Goal: Task Accomplishment & Management: Use online tool/utility

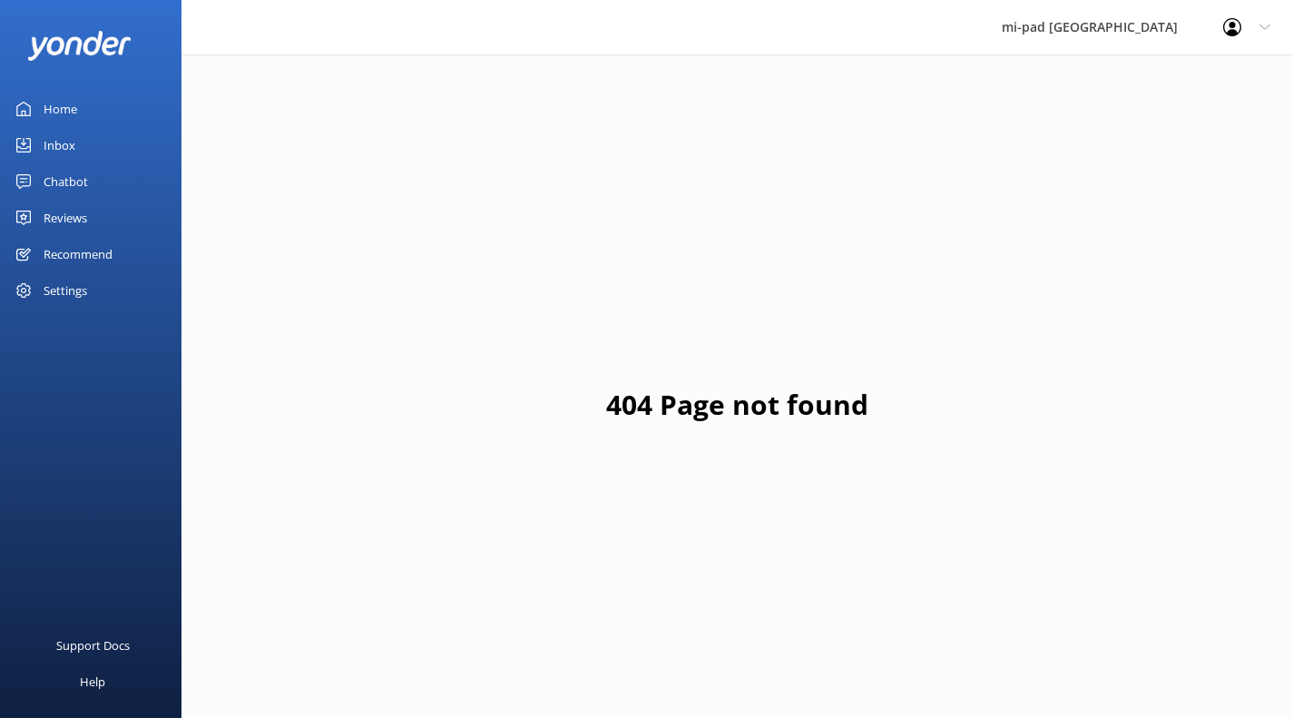
click at [82, 182] on div "Chatbot" at bounding box center [66, 181] width 44 height 36
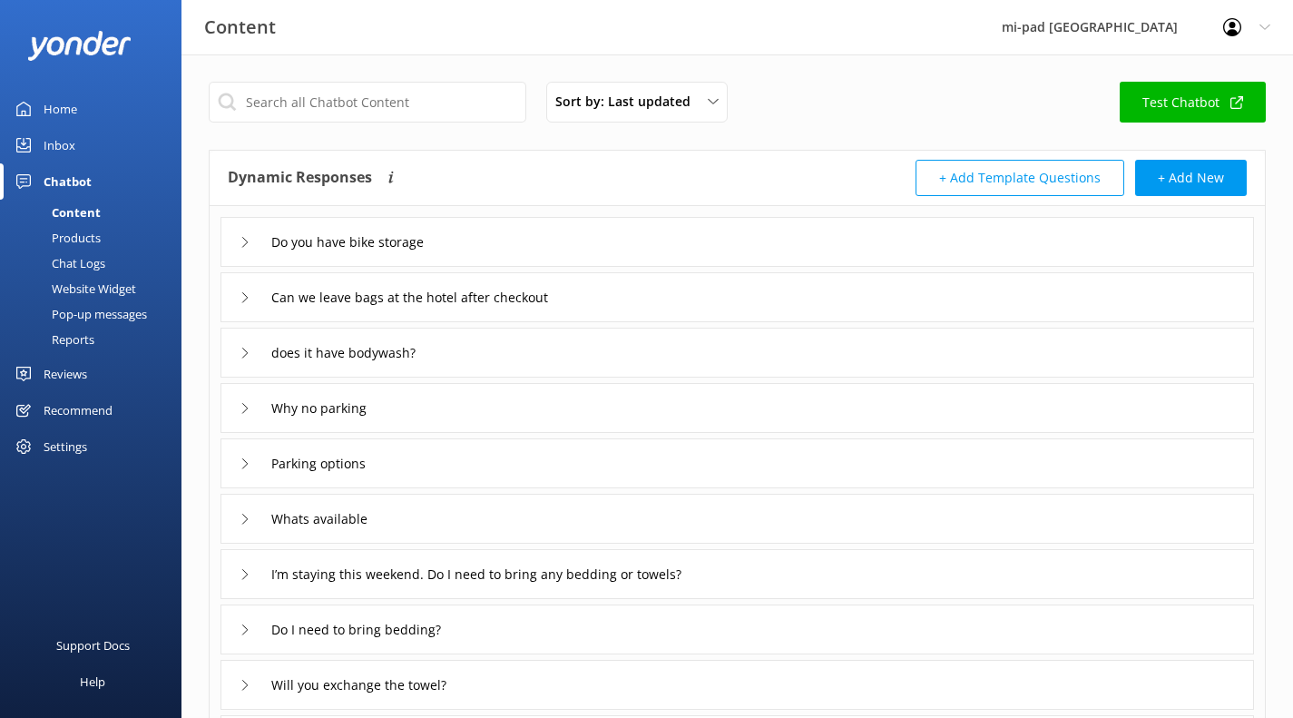
click at [95, 241] on div "Products" at bounding box center [56, 237] width 90 height 25
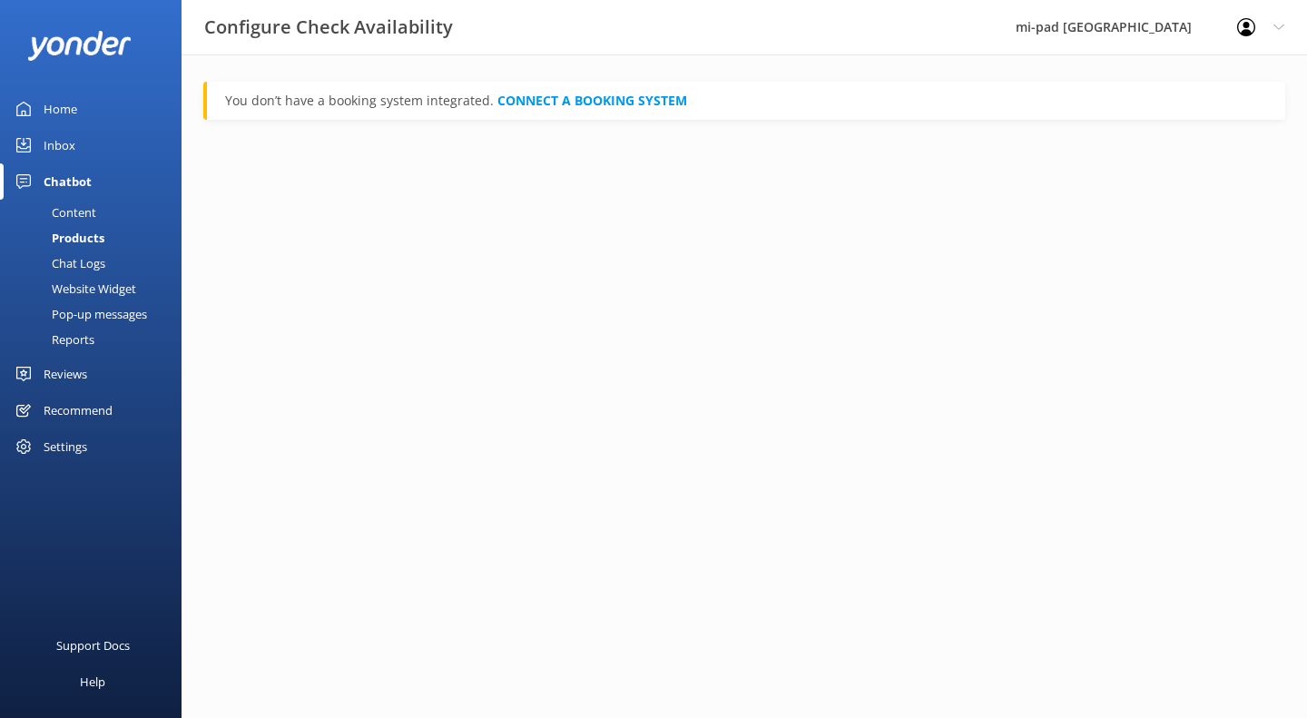
click at [100, 262] on div "Chat Logs" at bounding box center [58, 263] width 94 height 25
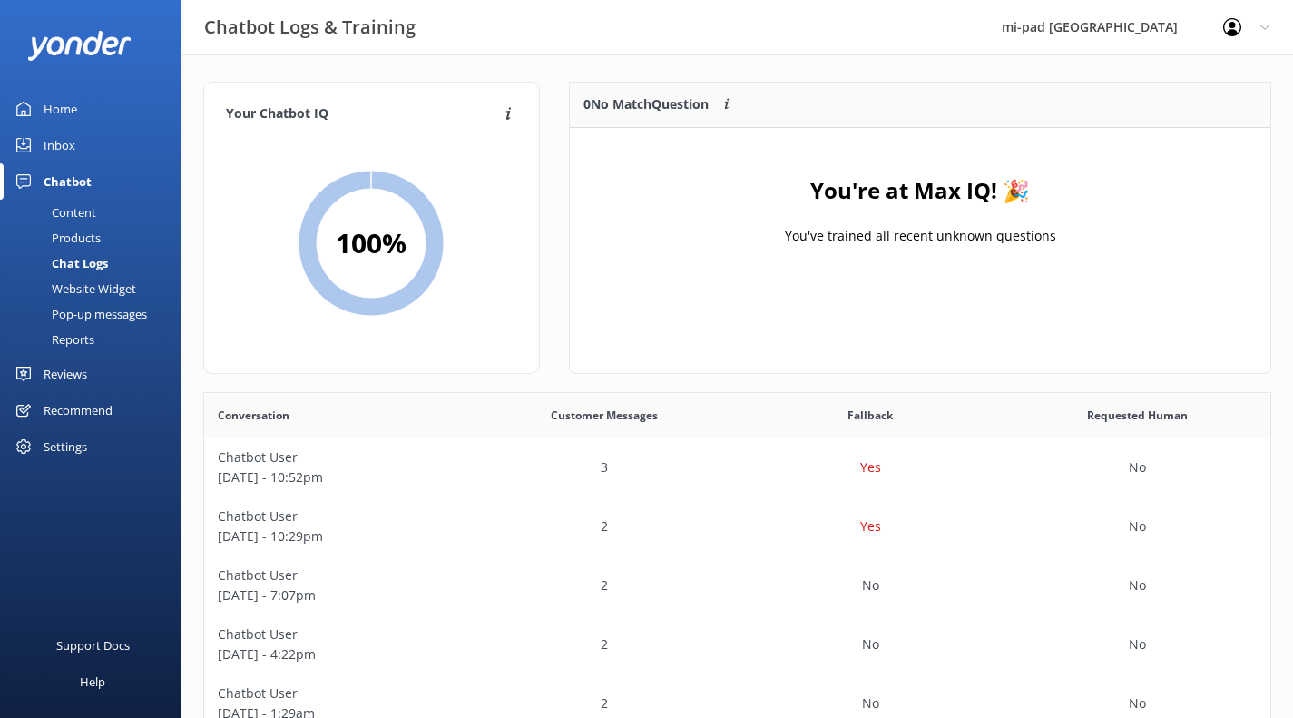
scroll to position [213, 687]
